Goal: Navigation & Orientation: Find specific page/section

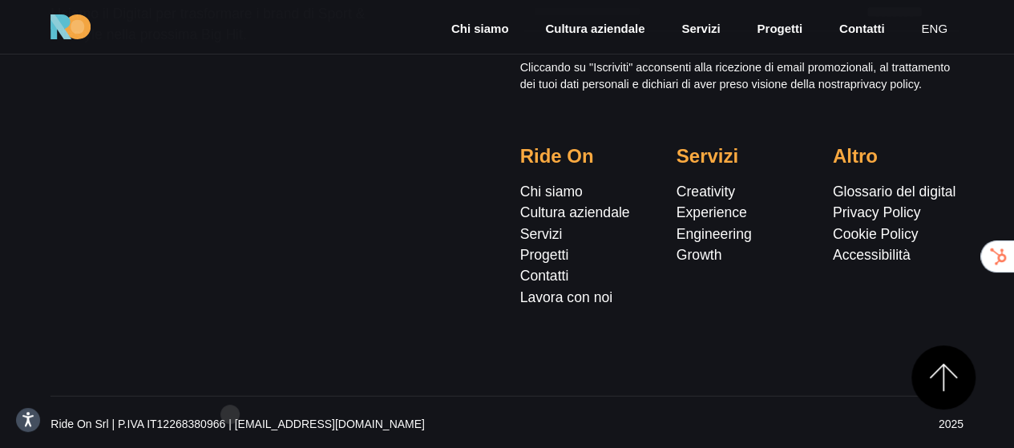
scroll to position [4756, 0]
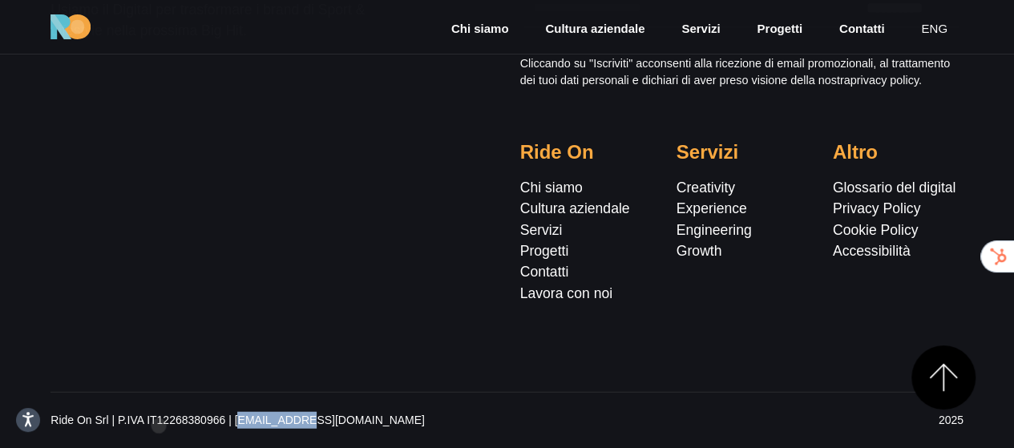
drag, startPoint x: 223, startPoint y: 421, endPoint x: 159, endPoint y: 425, distance: 64.2
click at [159, 425] on p "Ride On Srl | P.IVA IT12268380966 | [EMAIL_ADDRESS][DOMAIN_NAME]" at bounding box center [349, 420] width 599 height 17
copy p "12268380966"
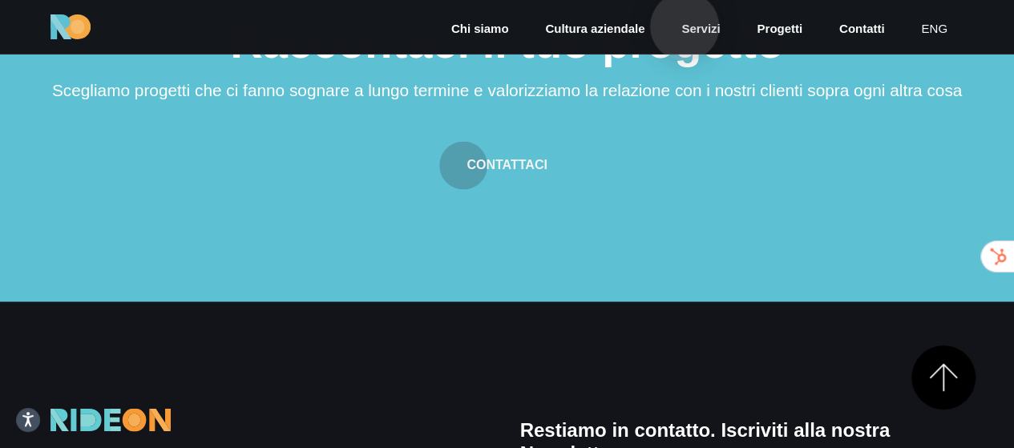
click at [685, 26] on link "Servizi" at bounding box center [700, 29] width 42 height 18
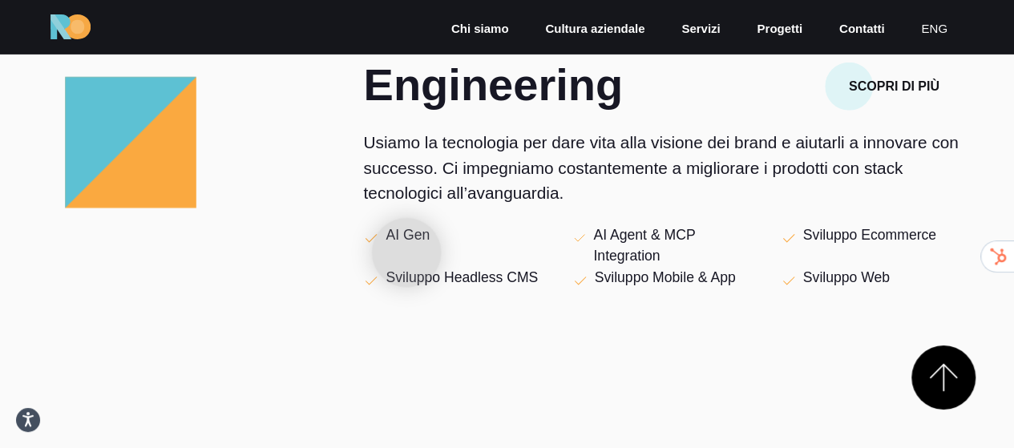
scroll to position [2003, 0]
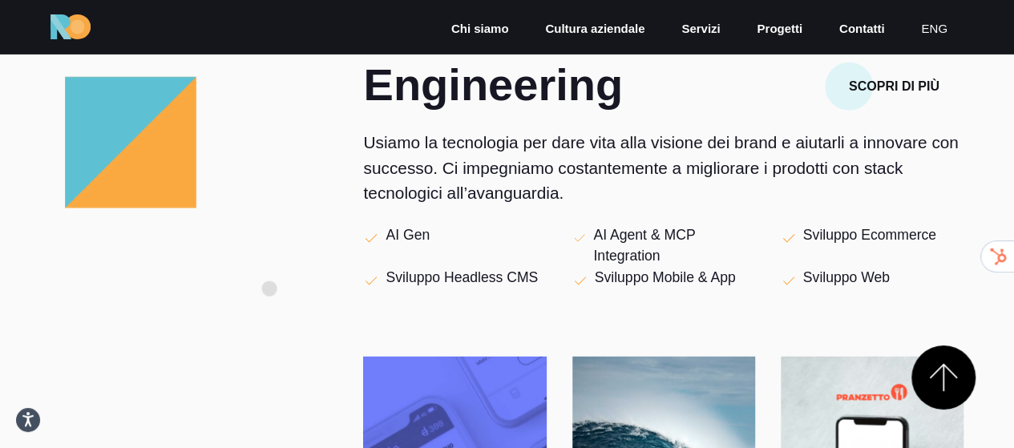
click at [269, 288] on div at bounding box center [194, 346] width 312 height 568
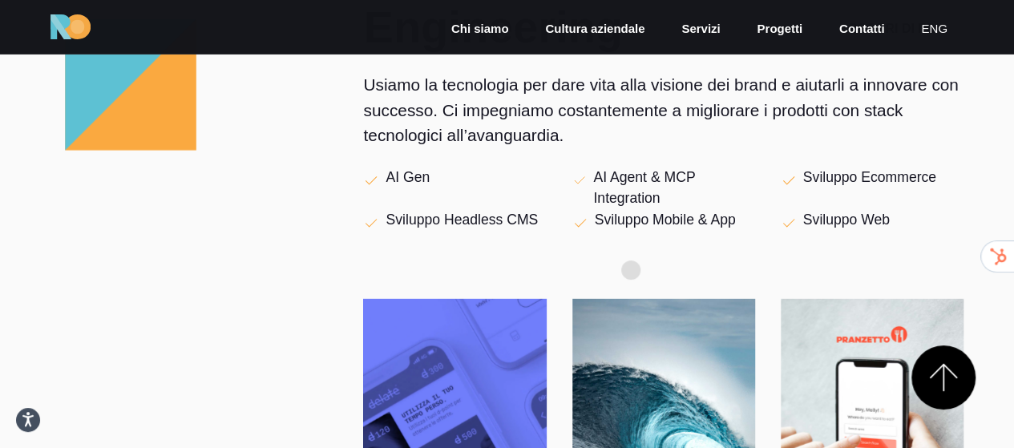
scroll to position [2163, 0]
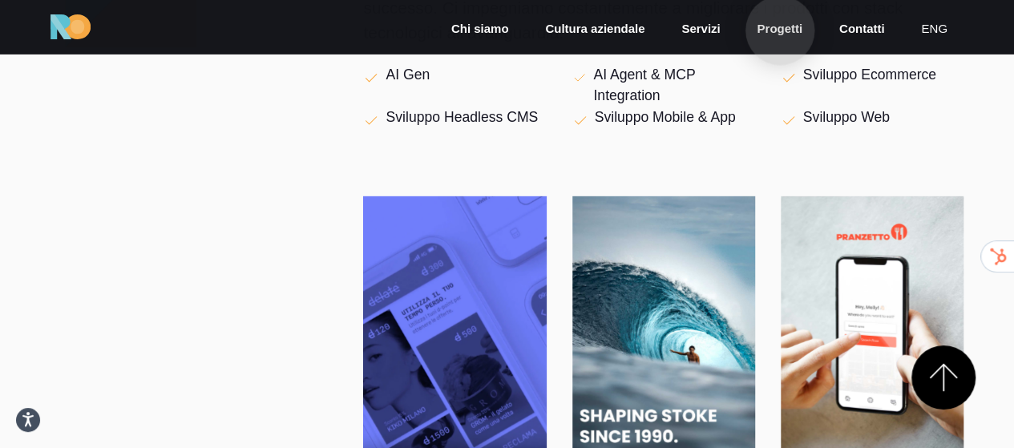
click at [780, 30] on link "Progetti" at bounding box center [779, 29] width 49 height 18
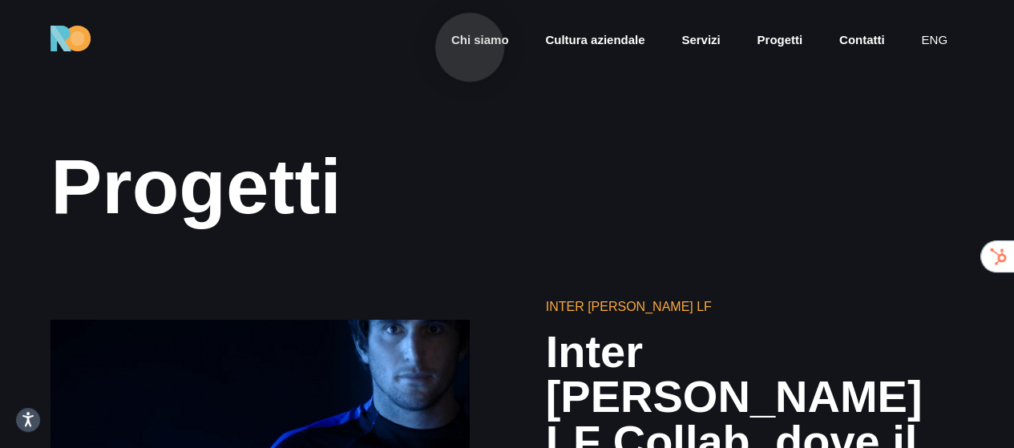
click at [470, 47] on link "Chi siamo" at bounding box center [479, 40] width 61 height 18
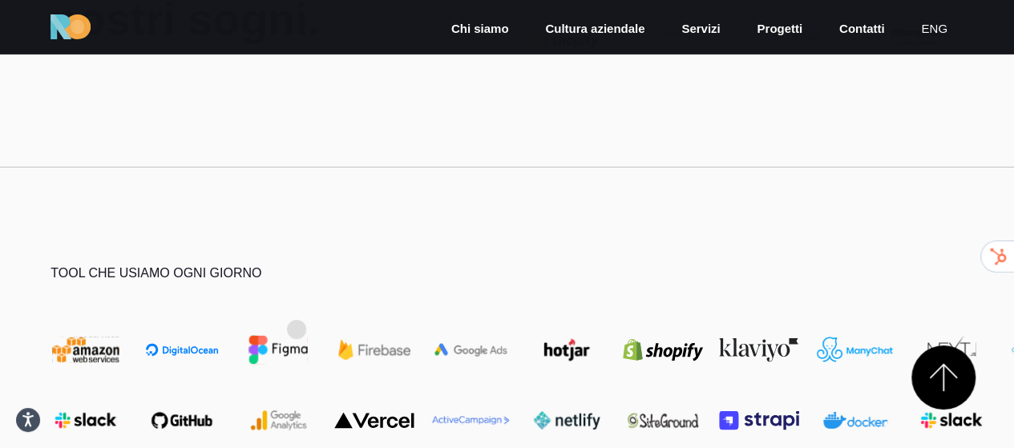
scroll to position [4487, 0]
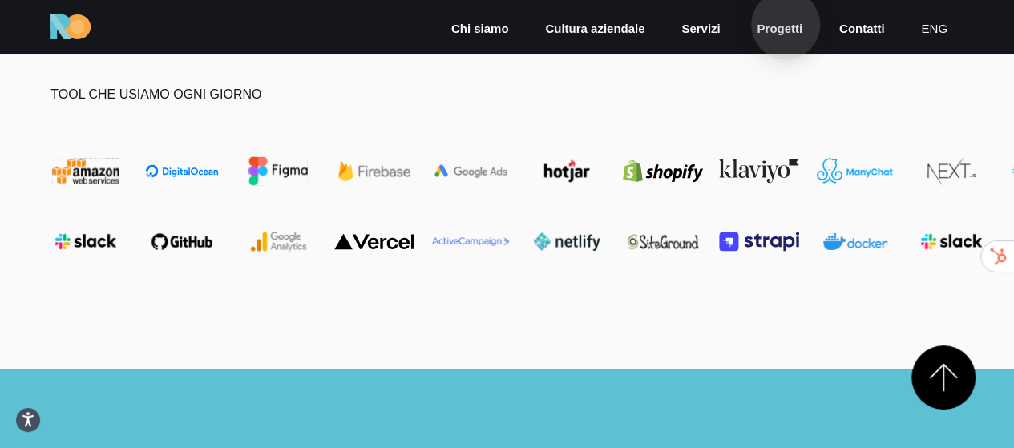
click at [785, 25] on link "Progetti" at bounding box center [779, 29] width 49 height 18
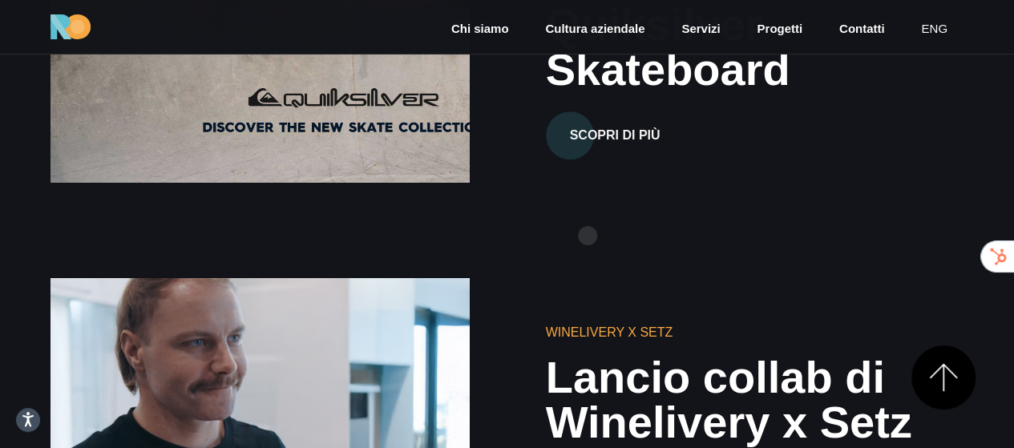
scroll to position [721, 0]
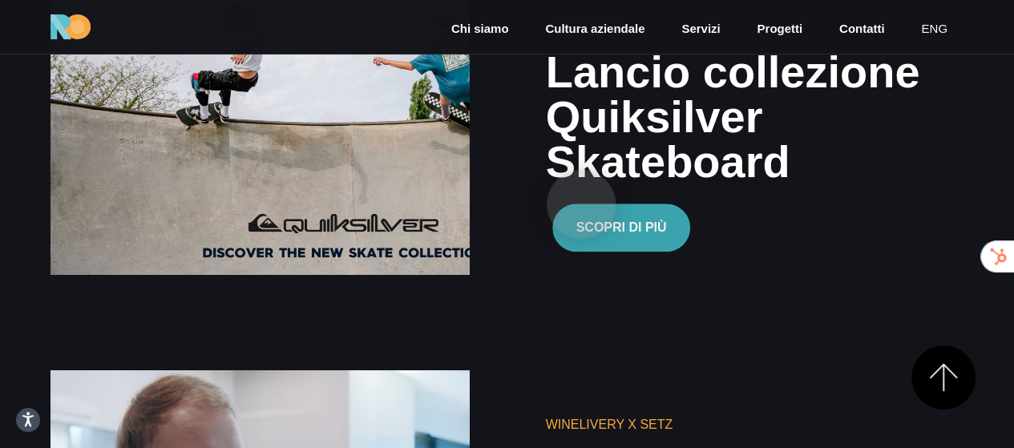
click at [581, 204] on button "Scopri di più" at bounding box center [621, 228] width 139 height 48
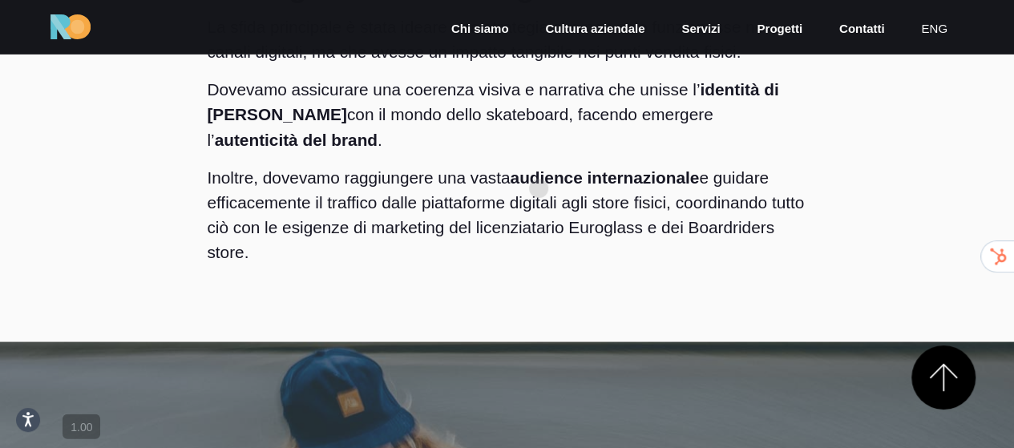
scroll to position [2323, 0]
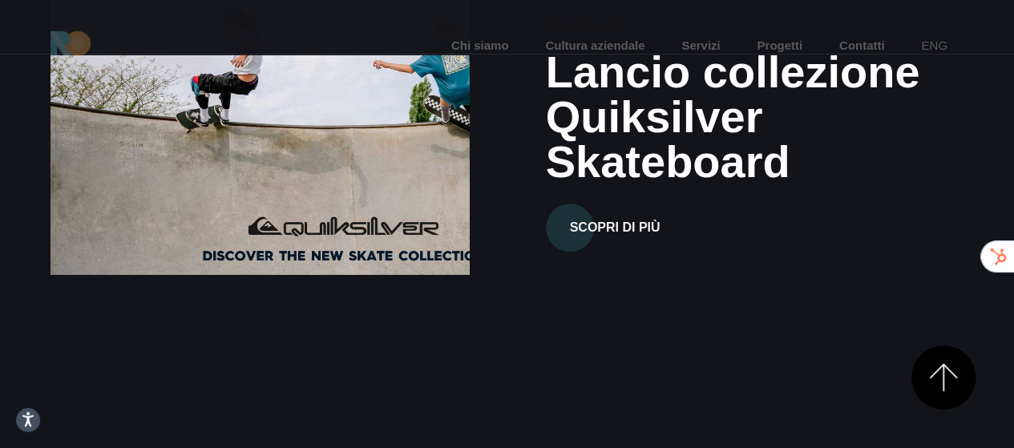
scroll to position [728, 0]
